Goal: Task Accomplishment & Management: Manage account settings

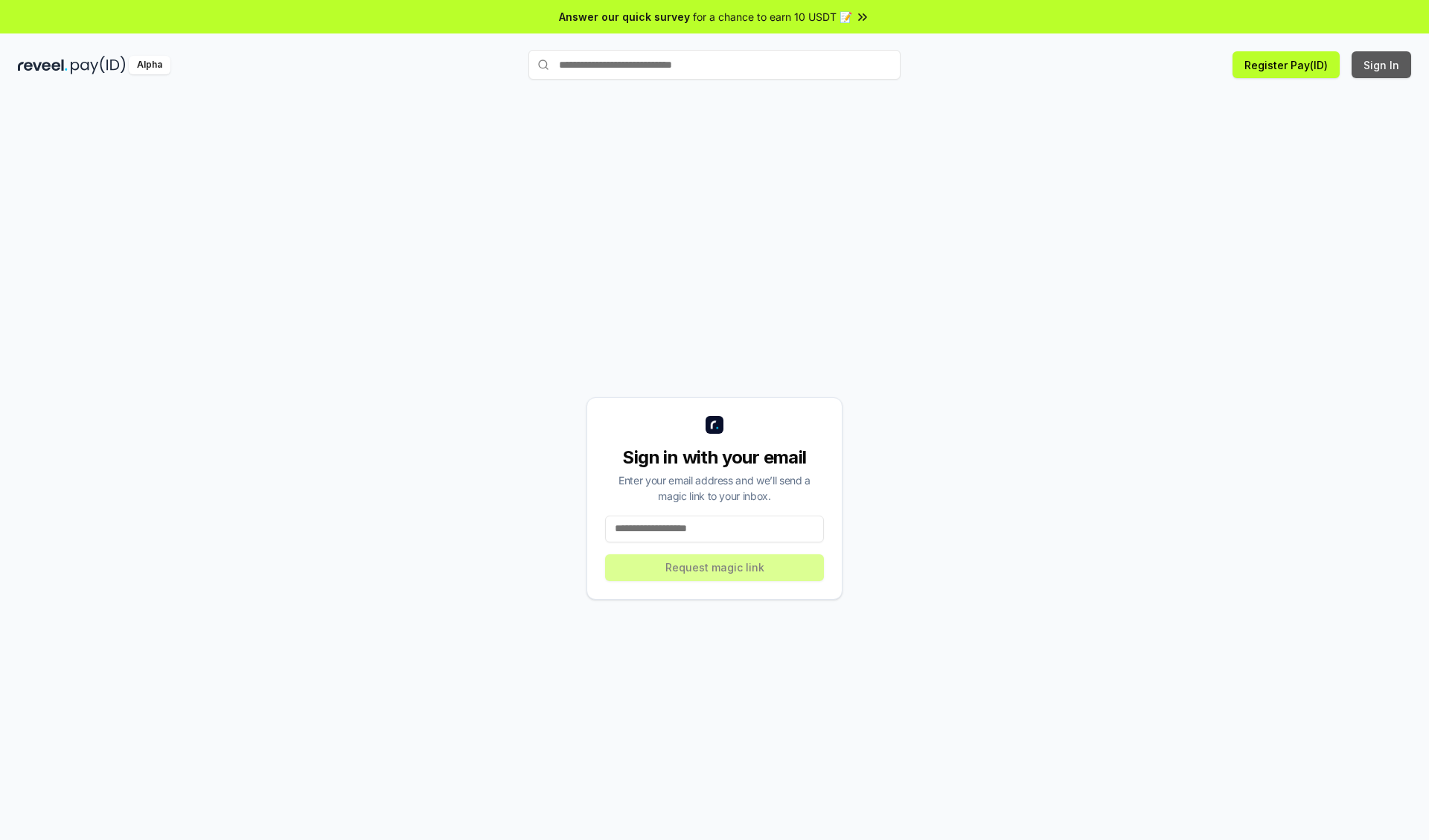
click at [1382, 64] on button "Sign In" at bounding box center [1381, 64] width 60 height 27
type input "**********"
click at [714, 567] on button "Request magic link" at bounding box center [714, 568] width 219 height 27
